Goal: Navigation & Orientation: Find specific page/section

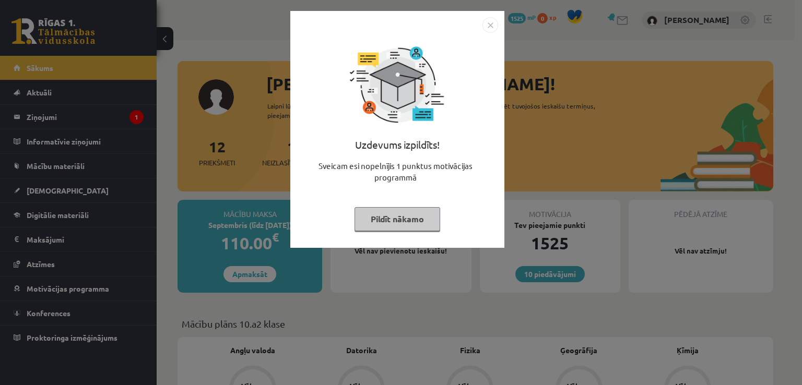
click at [394, 226] on button "Pildīt nākamo" at bounding box center [398, 219] width 86 height 24
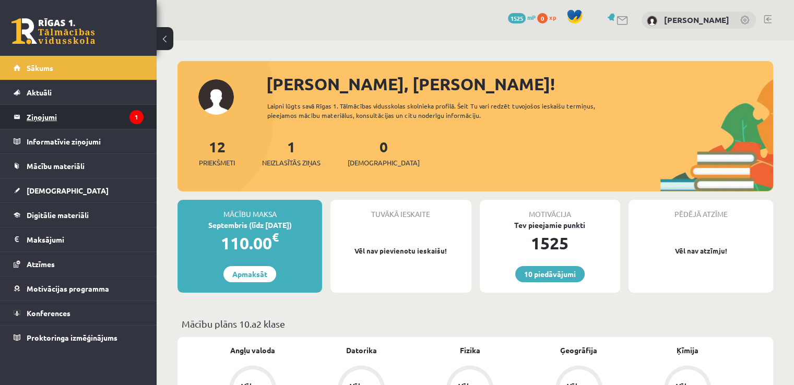
click at [80, 109] on legend "Ziņojumi 1" at bounding box center [85, 117] width 117 height 24
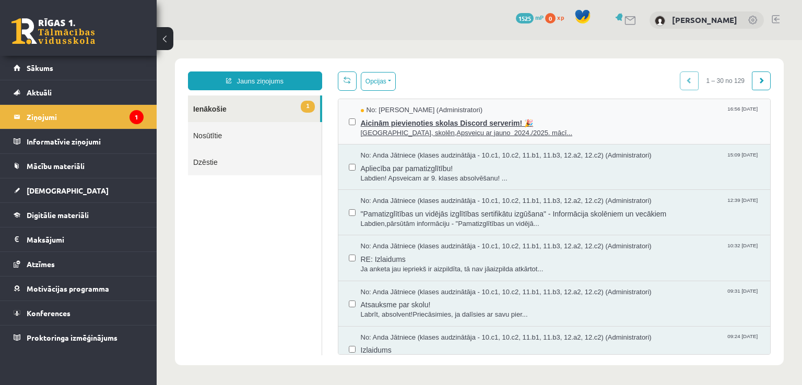
click at [397, 128] on span "Sveiki, skolēn,Apsveicu ar jauno 2024./2025. mācī..." at bounding box center [561, 133] width 400 height 10
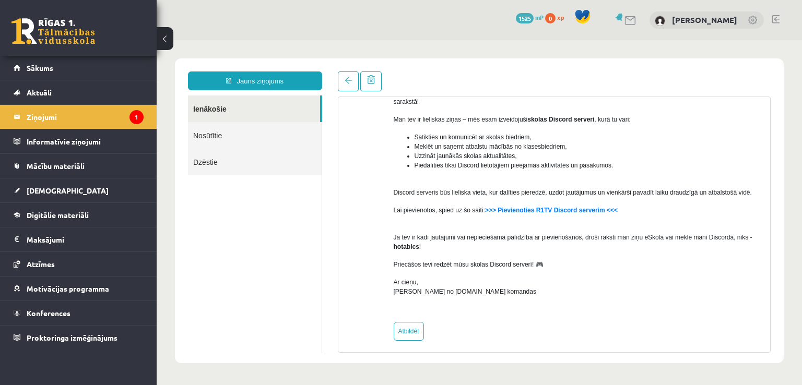
scroll to position [113, 0]
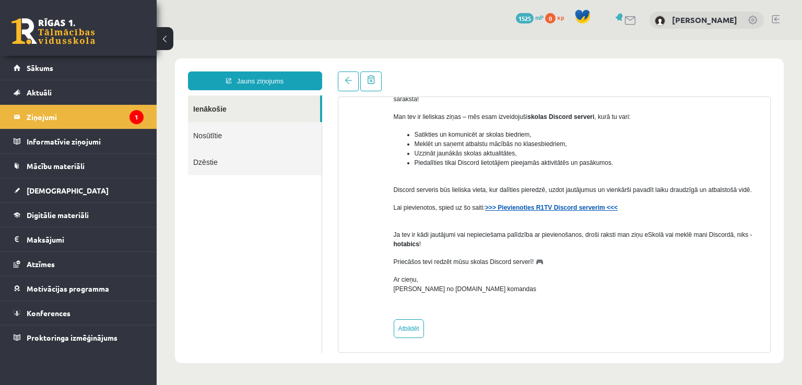
click at [528, 210] on strong ">>> Pievienoties R1TV Discord serverim <<<" at bounding box center [551, 207] width 133 height 7
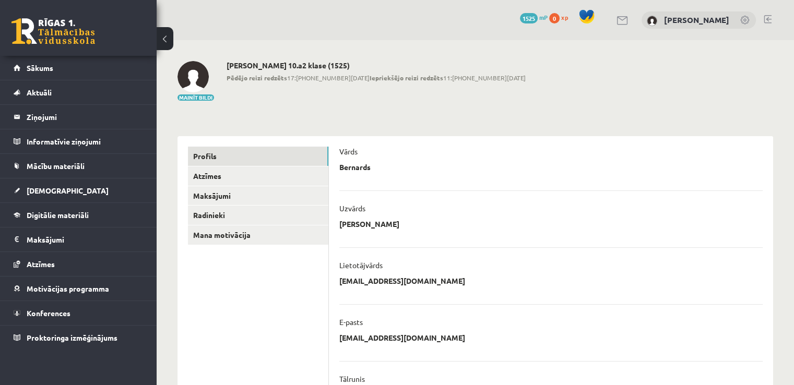
click at [375, 115] on div "**********" at bounding box center [476, 338] width 638 height 596
click at [54, 74] on link "Sākums" at bounding box center [79, 68] width 130 height 24
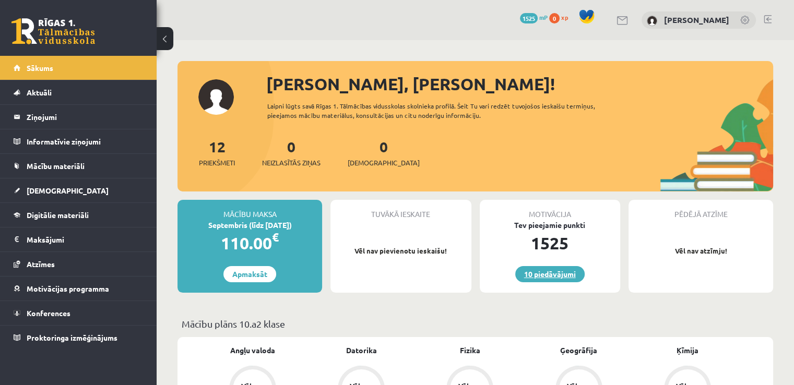
click at [561, 279] on link "10 piedāvājumi" at bounding box center [549, 274] width 69 height 16
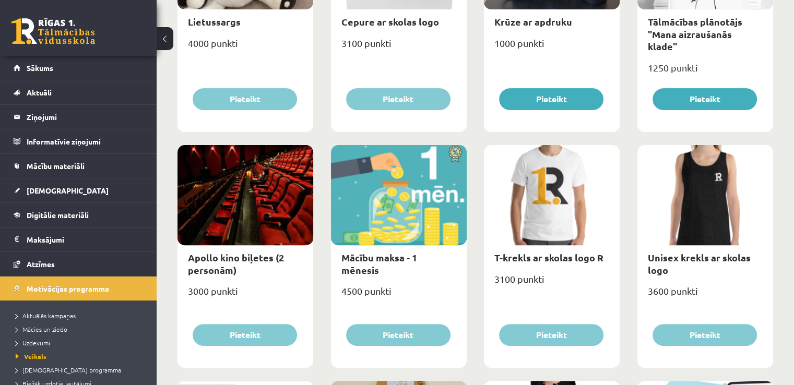
scroll to position [303, 0]
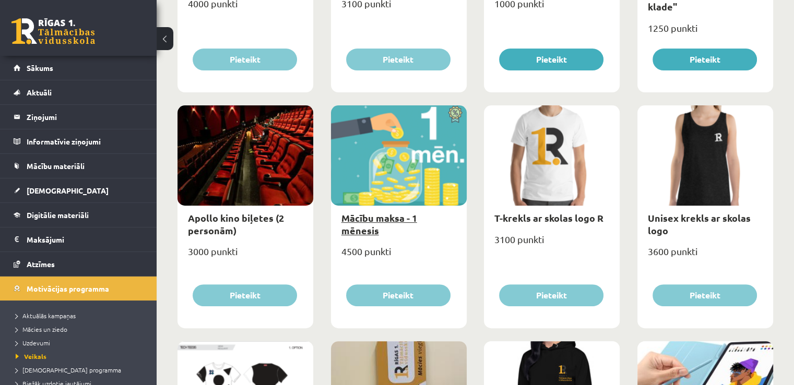
click at [417, 219] on link "Mācību maksa - 1 mēnesis" at bounding box center [380, 224] width 76 height 24
type input "*"
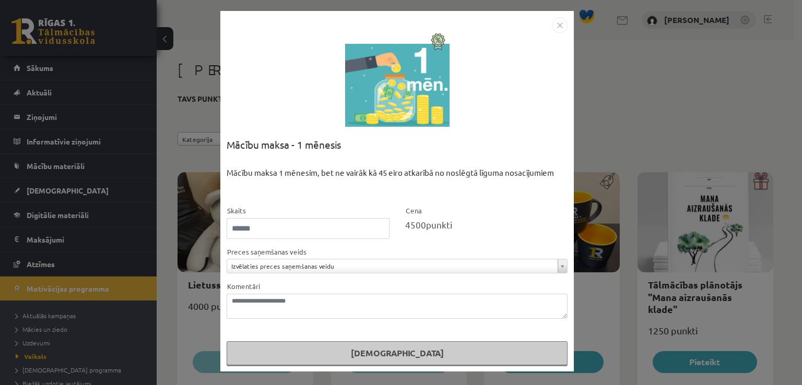
click at [562, 24] on img "Close" at bounding box center [560, 25] width 16 height 16
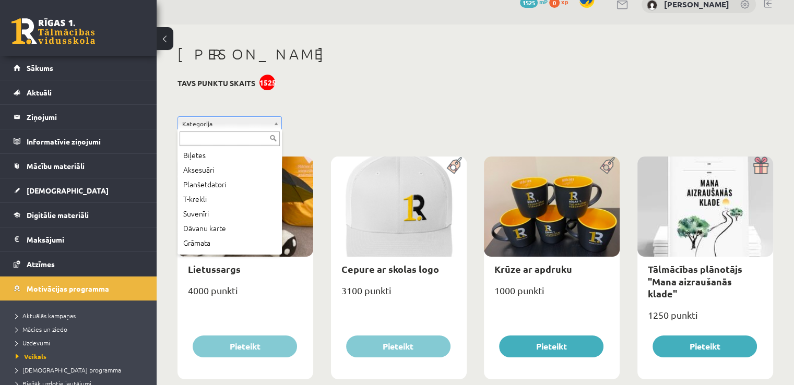
scroll to position [56, 0]
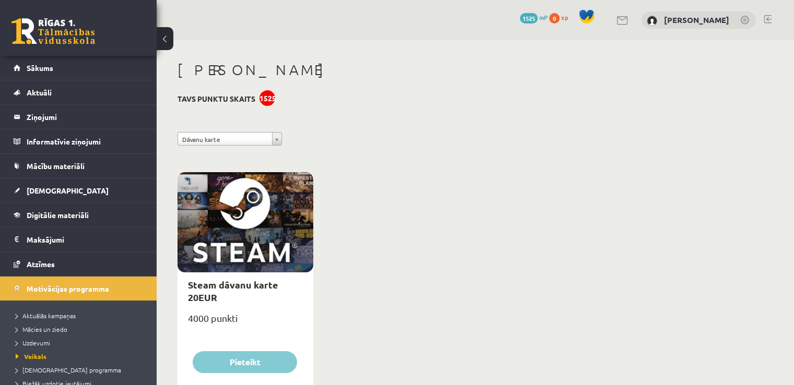
click at [257, 240] on div at bounding box center [246, 222] width 136 height 100
click at [240, 281] on link "Steam dāvanu karte 20EUR" at bounding box center [233, 291] width 90 height 24
type input "*"
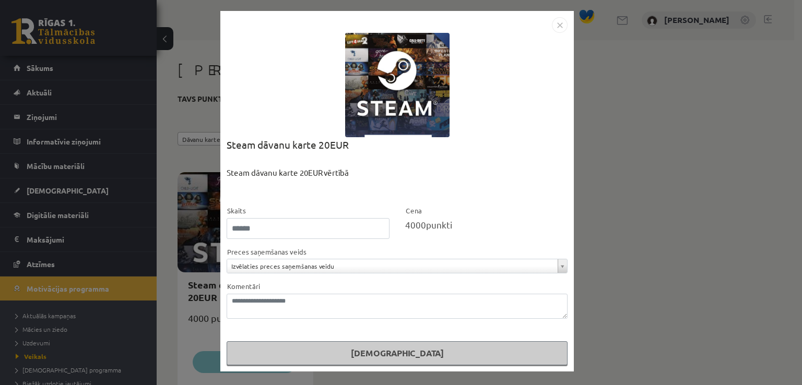
click at [562, 19] on img "Close" at bounding box center [560, 25] width 16 height 16
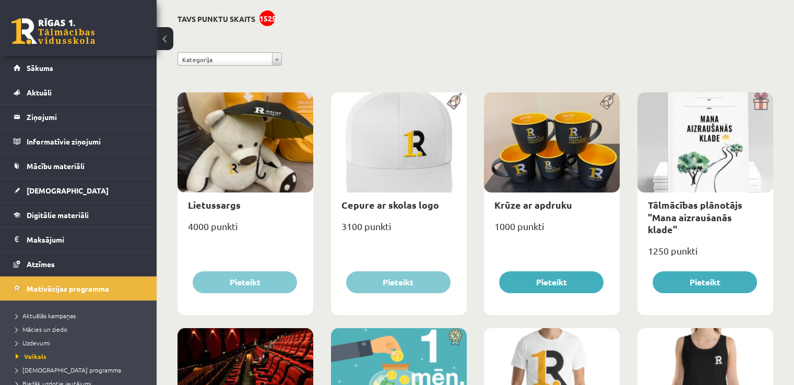
scroll to position [78, 0]
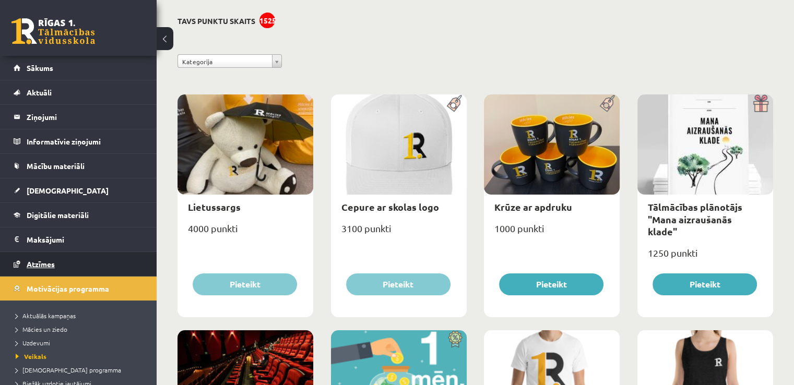
click at [54, 258] on link "Atzīmes" at bounding box center [79, 264] width 130 height 24
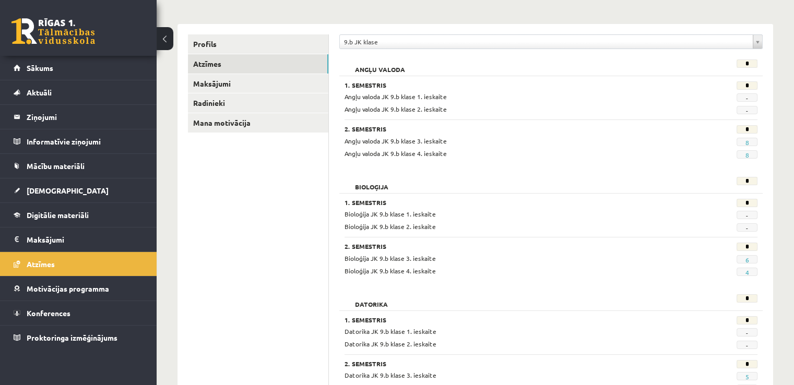
scroll to position [115, 0]
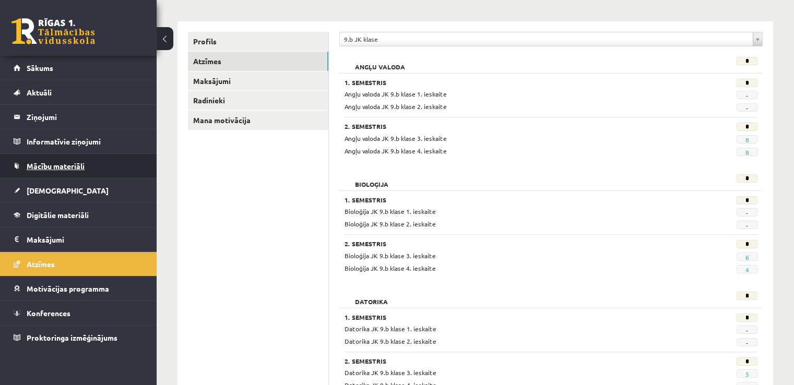
click at [66, 160] on link "Mācību materiāli" at bounding box center [79, 166] width 130 height 24
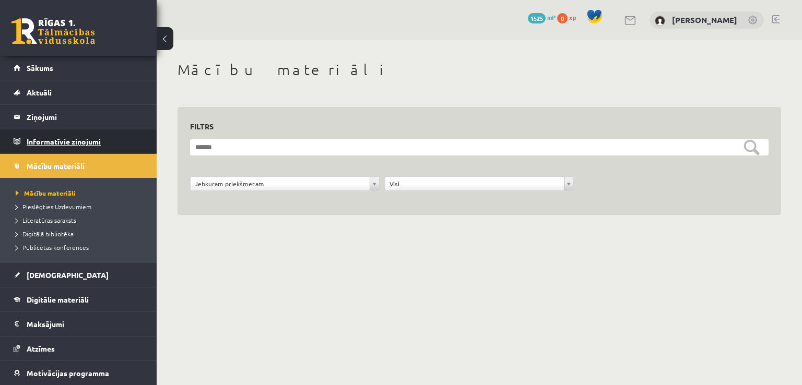
click at [72, 139] on legend "Informatīvie ziņojumi 0" at bounding box center [85, 142] width 117 height 24
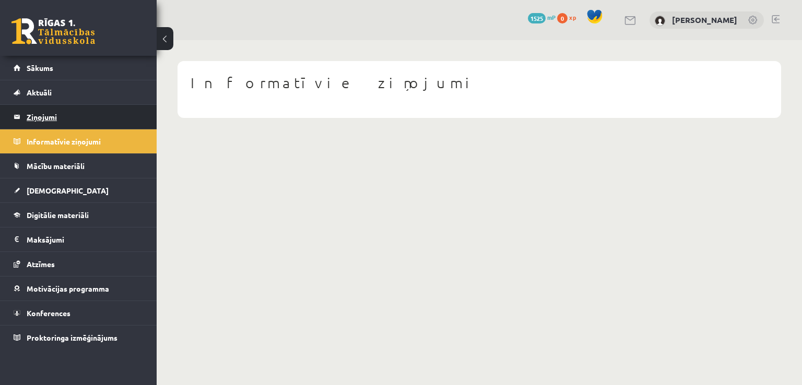
click at [81, 110] on legend "Ziņojumi 0" at bounding box center [85, 117] width 117 height 24
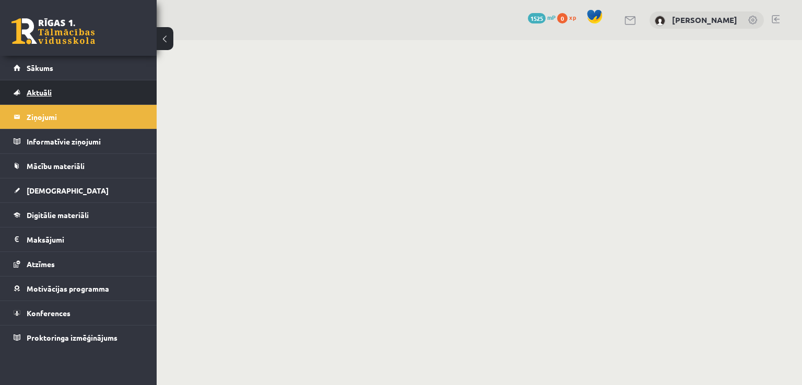
click at [81, 92] on link "Aktuāli" at bounding box center [79, 92] width 130 height 24
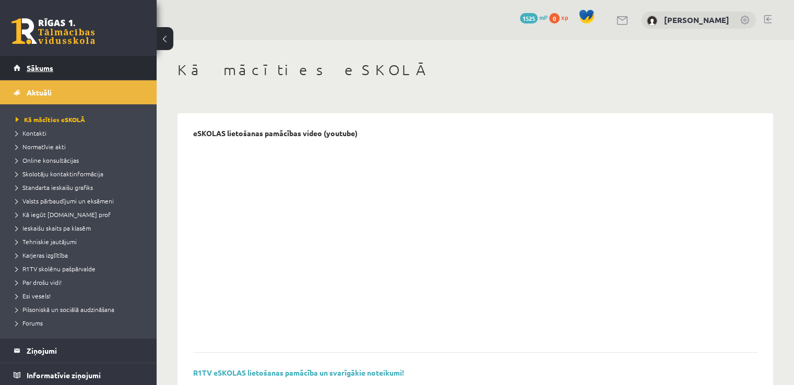
click at [77, 68] on link "Sākums" at bounding box center [79, 68] width 130 height 24
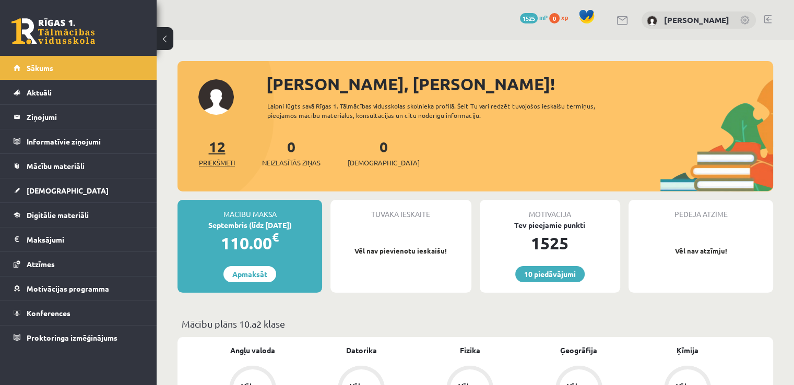
click at [218, 160] on span "Priekšmeti" at bounding box center [217, 163] width 36 height 10
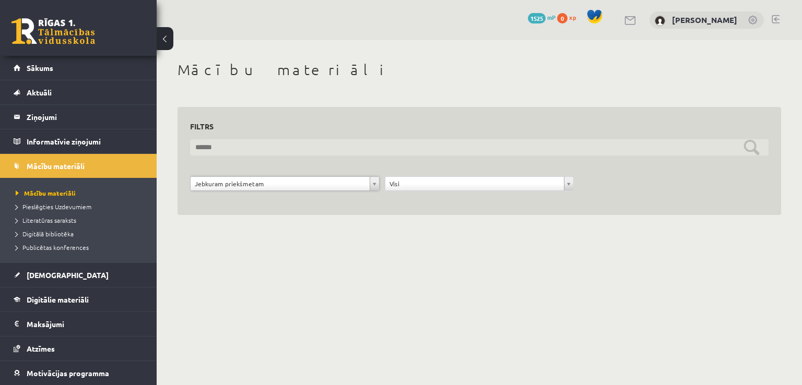
click at [303, 144] on input "text" at bounding box center [479, 147] width 579 height 16
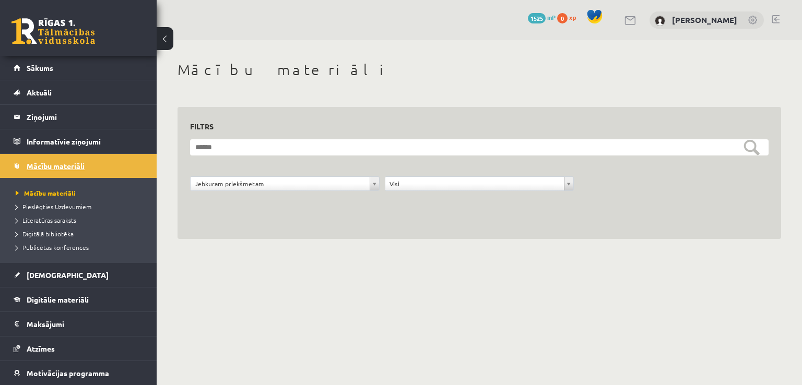
click at [57, 163] on span "Mācību materiāli" at bounding box center [56, 165] width 58 height 9
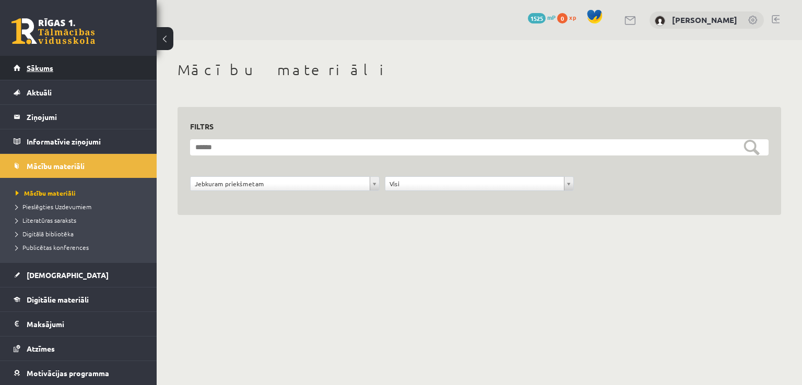
click at [42, 68] on span "Sākums" at bounding box center [40, 67] width 27 height 9
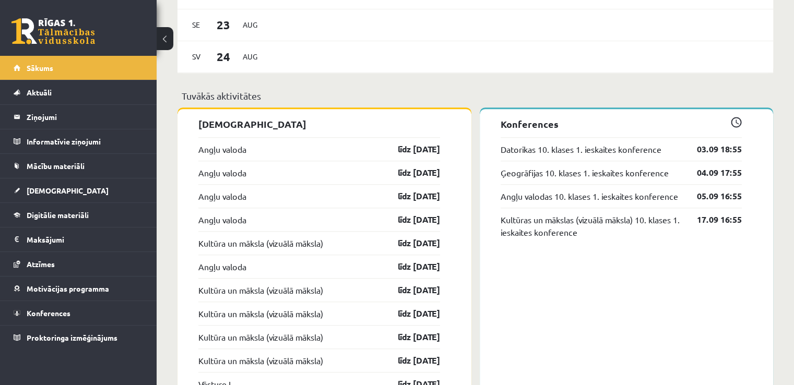
scroll to position [597, 0]
